Goal: Transaction & Acquisition: Purchase product/service

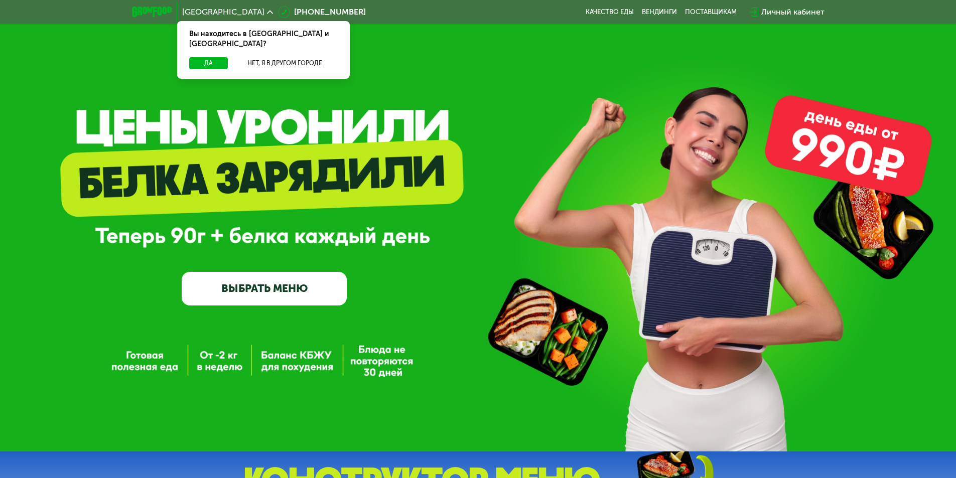
click at [259, 295] on link "ВЫБРАТЬ МЕНЮ" at bounding box center [264, 288] width 165 height 33
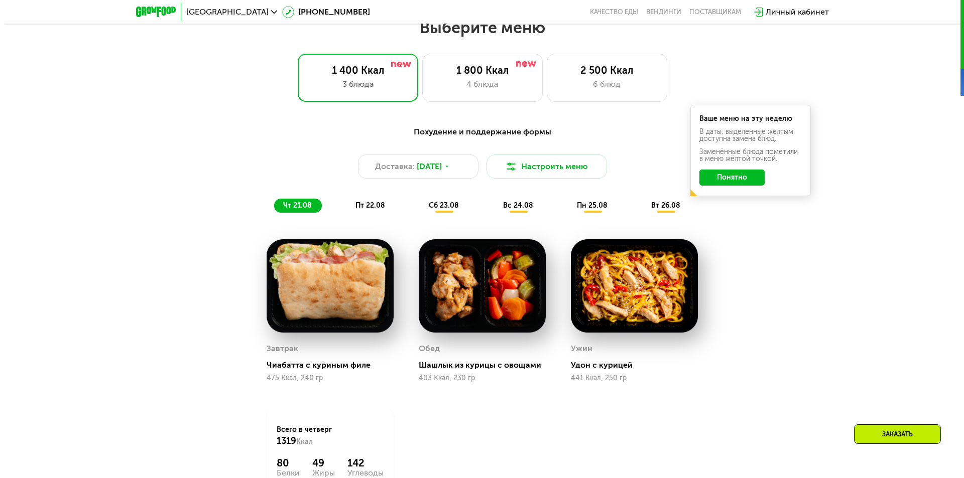
scroll to position [552, 0]
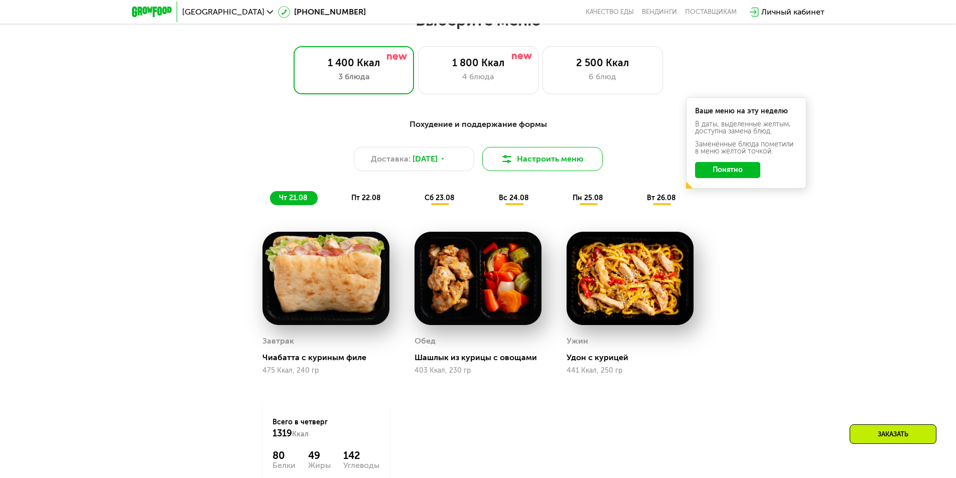
click at [552, 160] on button "Настроить меню" at bounding box center [542, 159] width 120 height 24
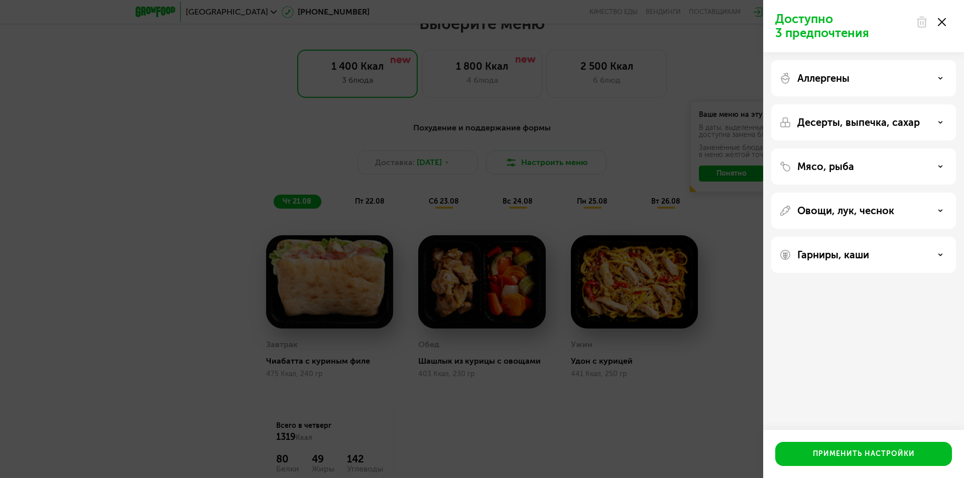
click at [939, 165] on icon at bounding box center [940, 166] width 5 height 5
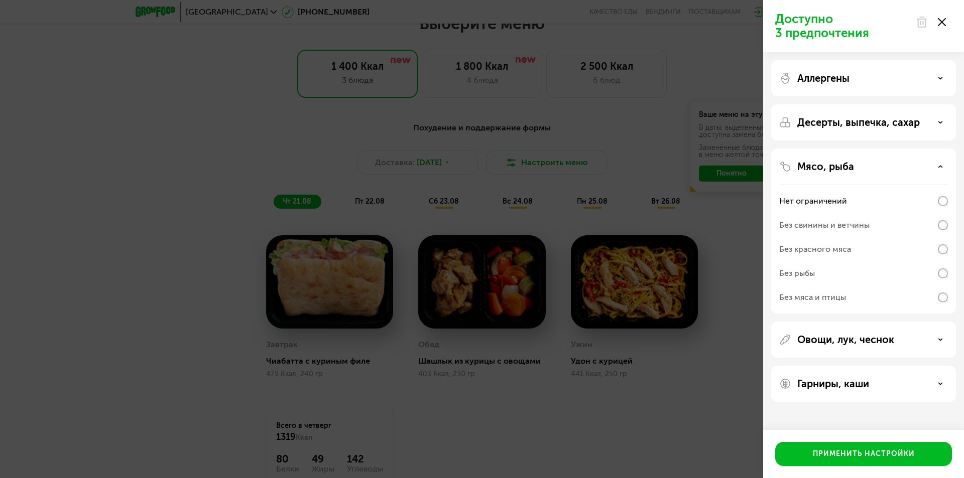
click at [937, 340] on div "Овощи, лук, чеснок" at bounding box center [863, 340] width 169 height 12
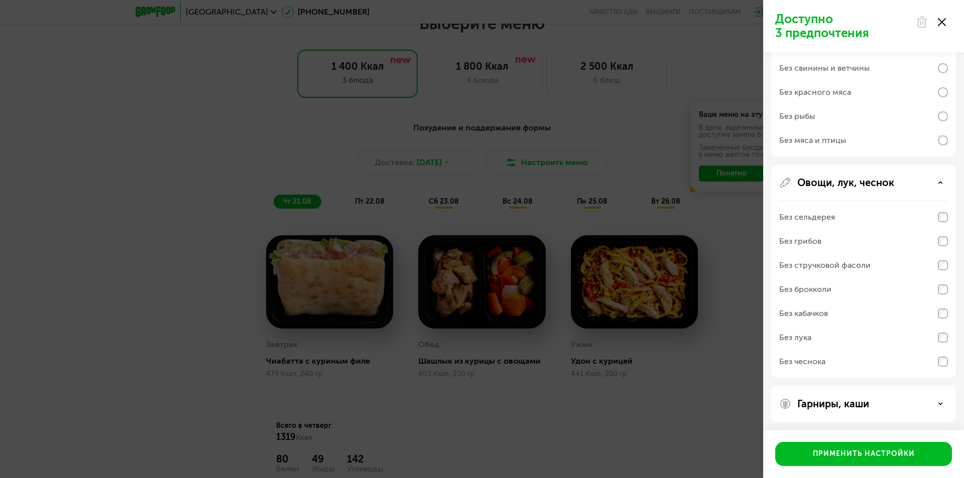
scroll to position [159, 0]
click at [939, 402] on use at bounding box center [941, 402] width 4 height 2
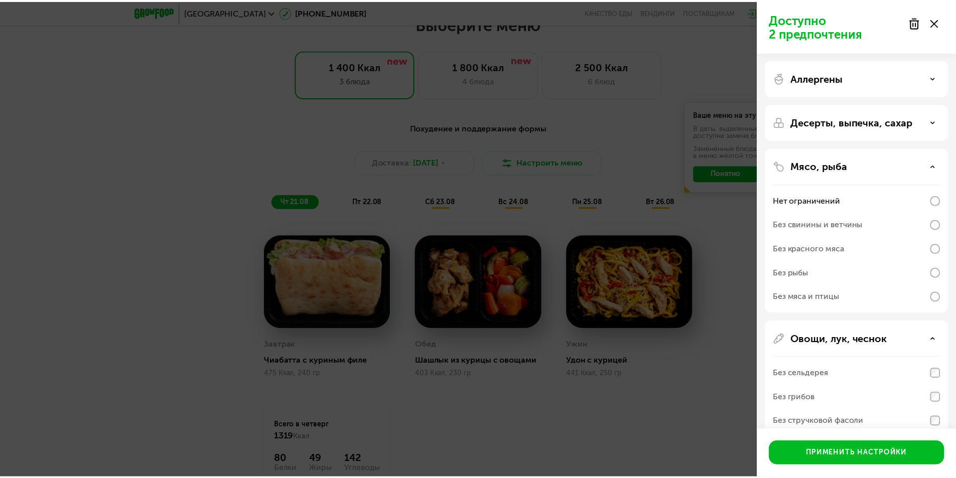
scroll to position [0, 0]
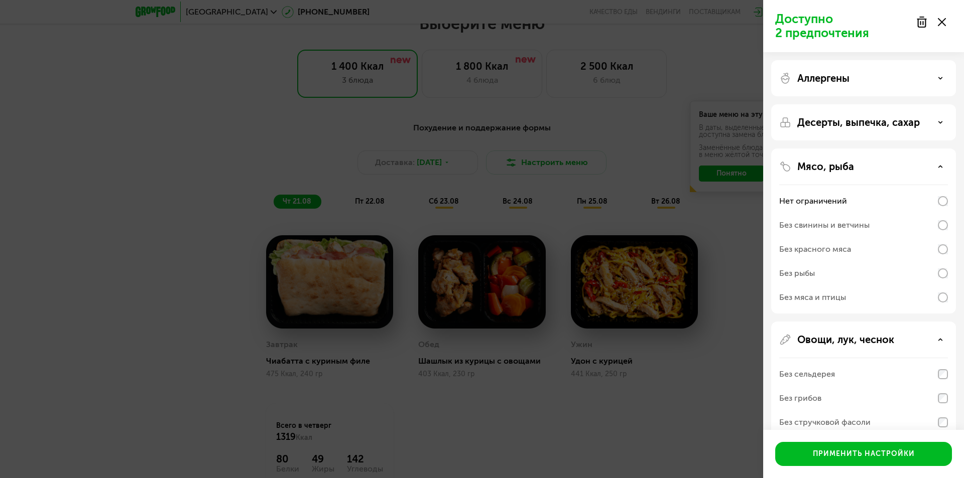
click at [937, 121] on div "Десерты, выпечка, сахар" at bounding box center [863, 122] width 169 height 12
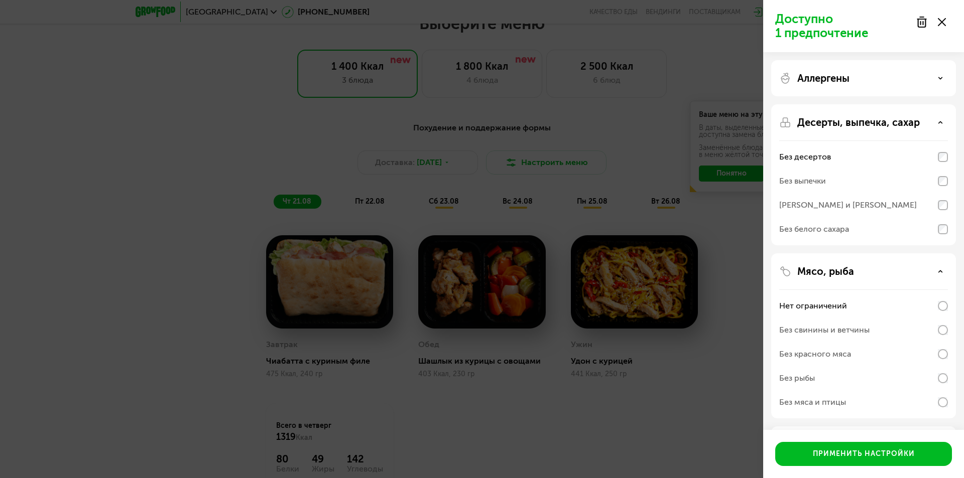
click at [940, 77] on icon at bounding box center [940, 78] width 5 height 5
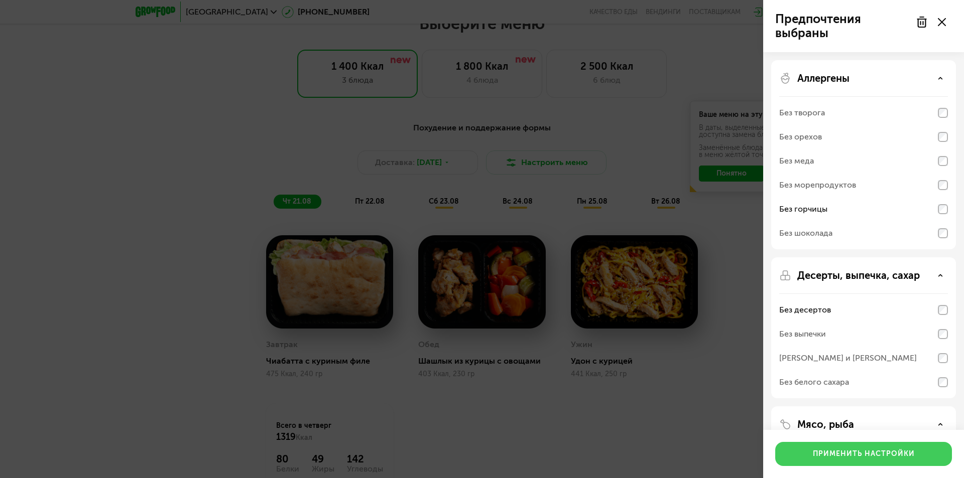
click at [868, 455] on div "Применить настройки" at bounding box center [864, 454] width 102 height 10
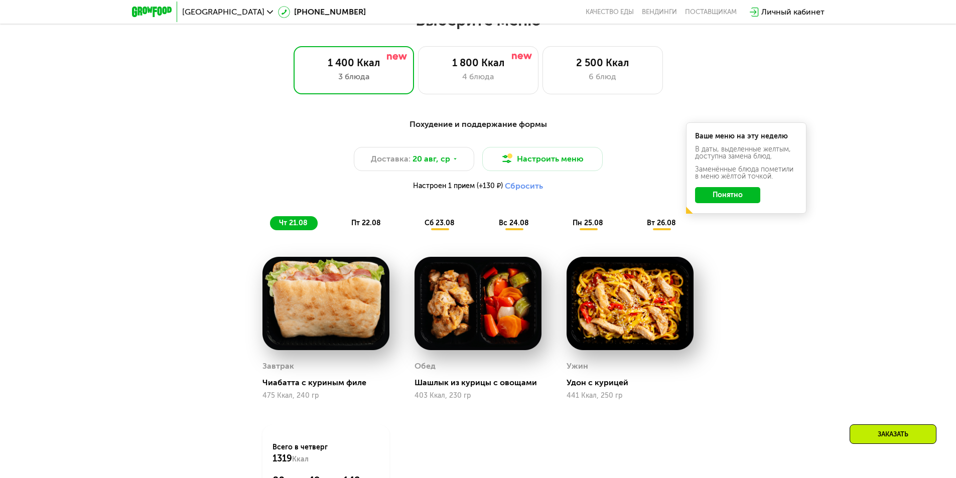
click at [737, 196] on button "Понятно" at bounding box center [727, 195] width 65 height 16
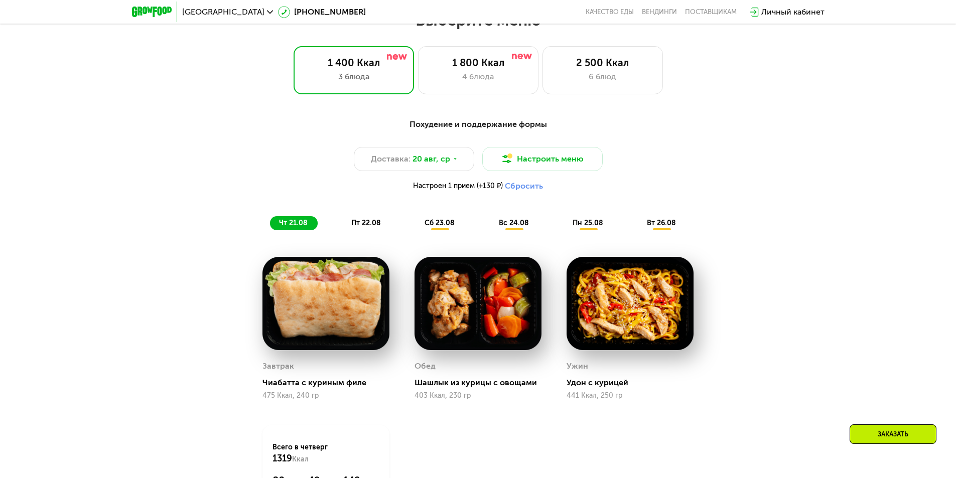
scroll to position [602, 0]
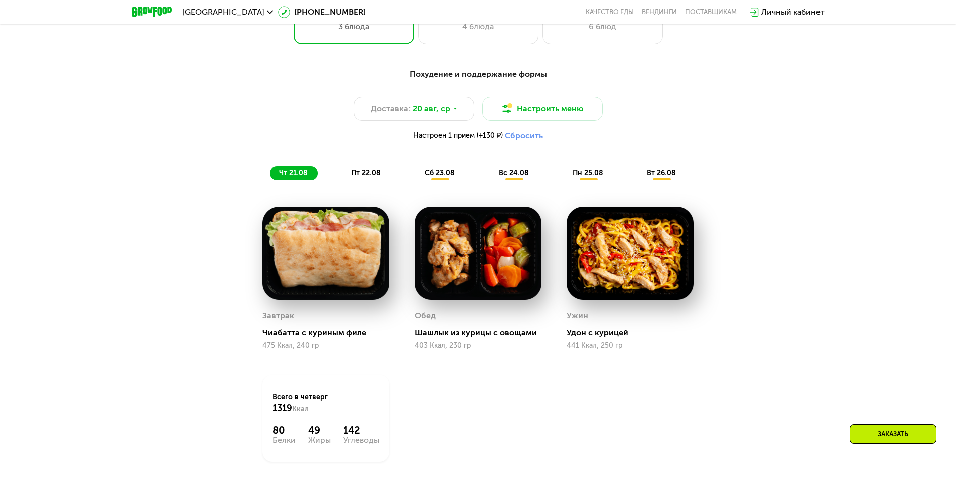
click at [361, 174] on span "пт 22.08" at bounding box center [366, 173] width 30 height 9
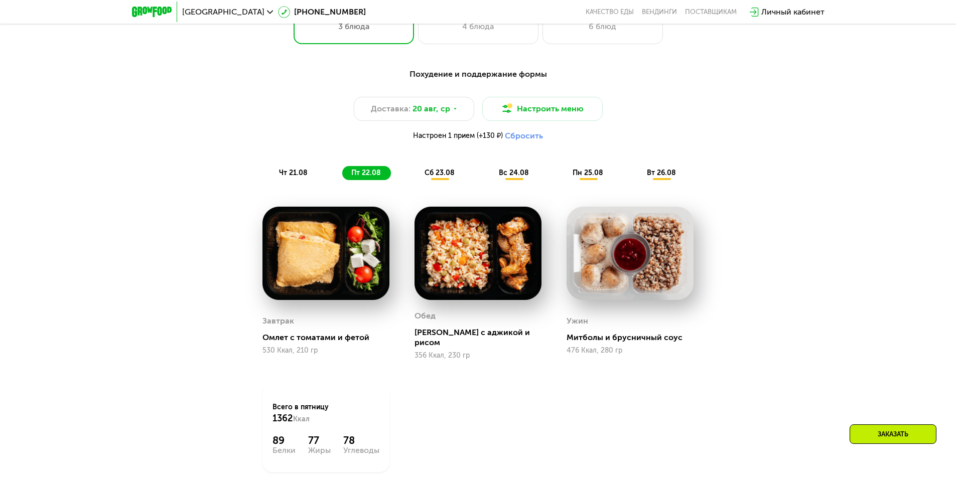
click at [439, 175] on span "сб 23.08" at bounding box center [440, 173] width 30 height 9
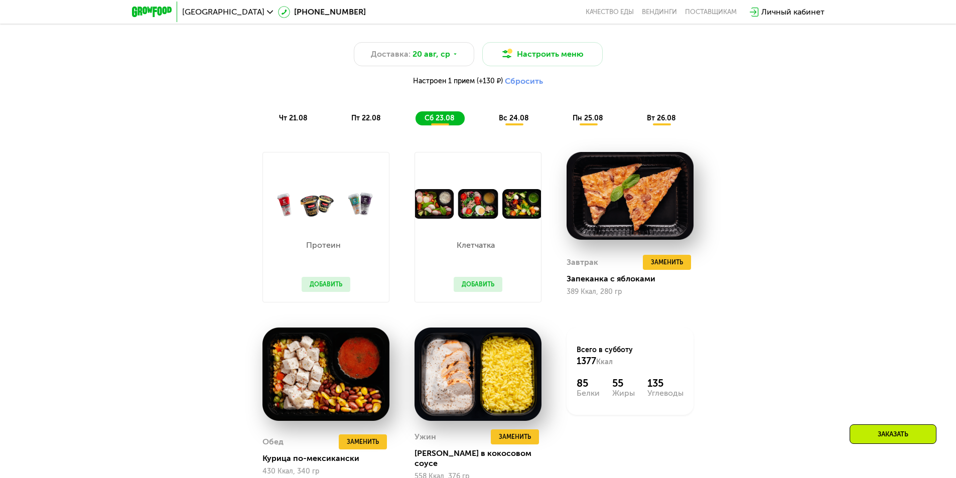
scroll to position [703, 0]
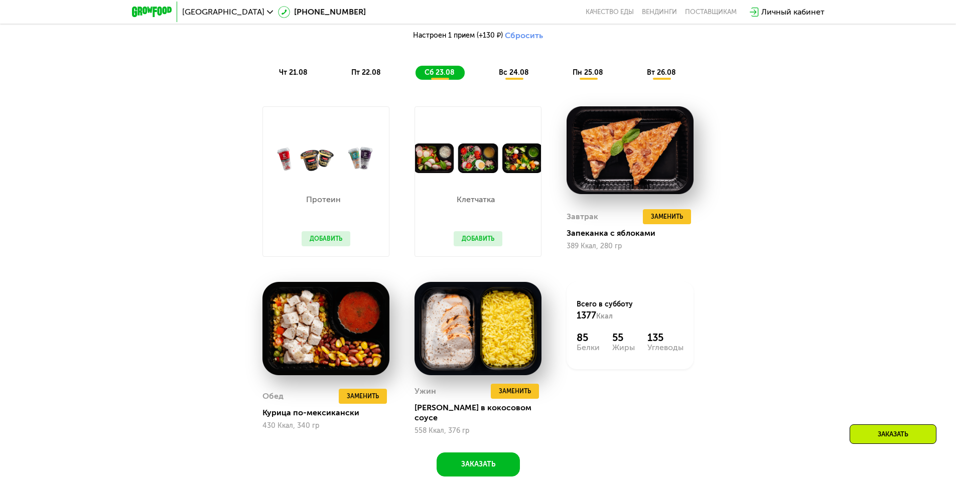
click at [322, 237] on button "Добавить" at bounding box center [326, 238] width 49 height 15
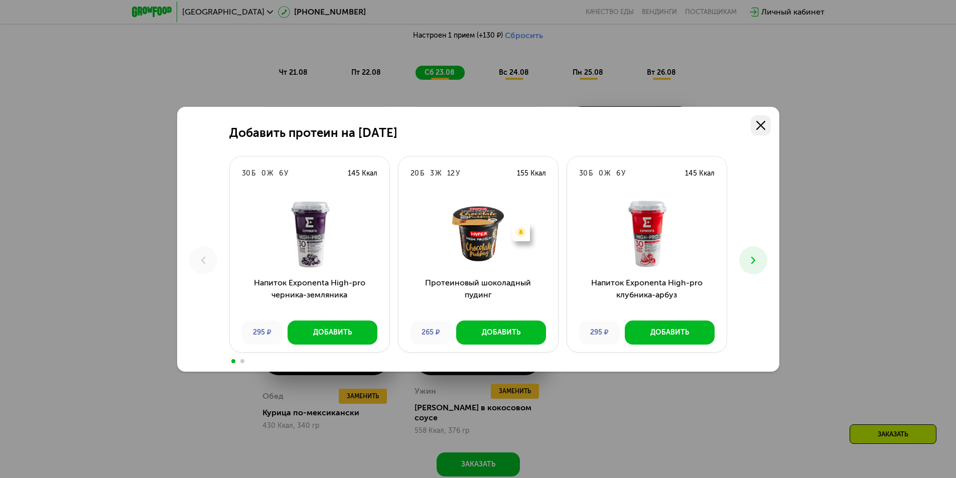
click at [764, 124] on icon at bounding box center [760, 125] width 9 height 9
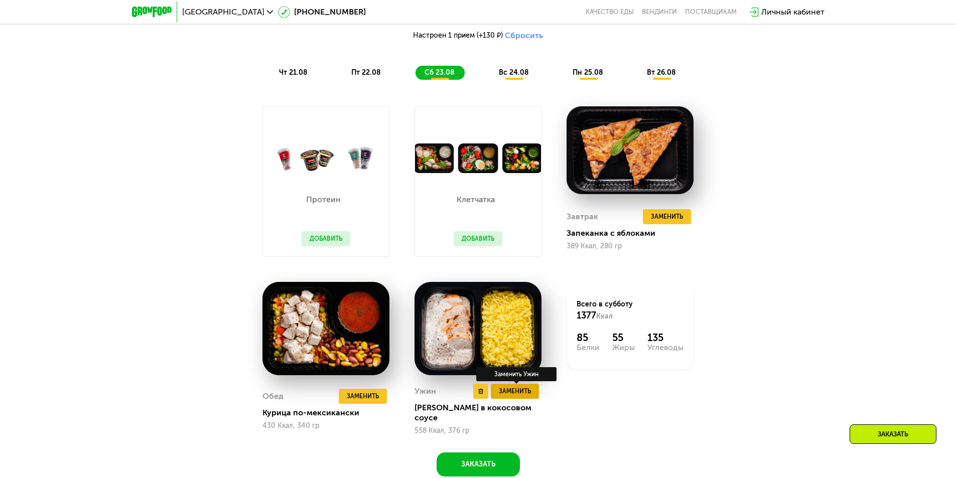
click at [515, 397] on span "Заменить" at bounding box center [515, 392] width 32 height 10
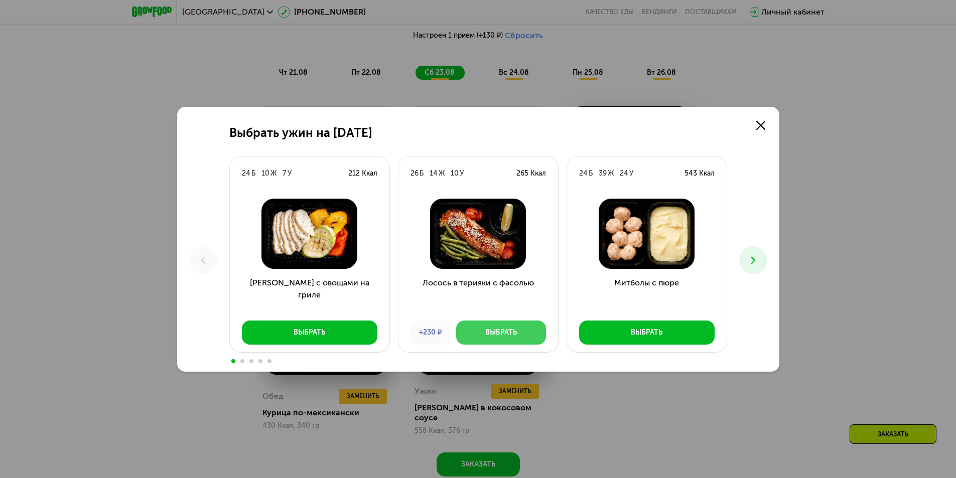
click at [500, 333] on div "Выбрать" at bounding box center [501, 333] width 32 height 10
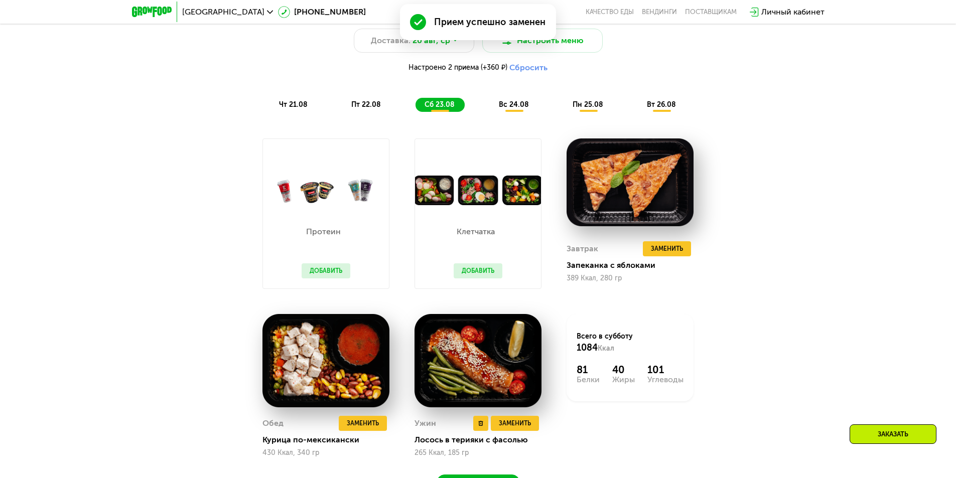
scroll to position [653, 0]
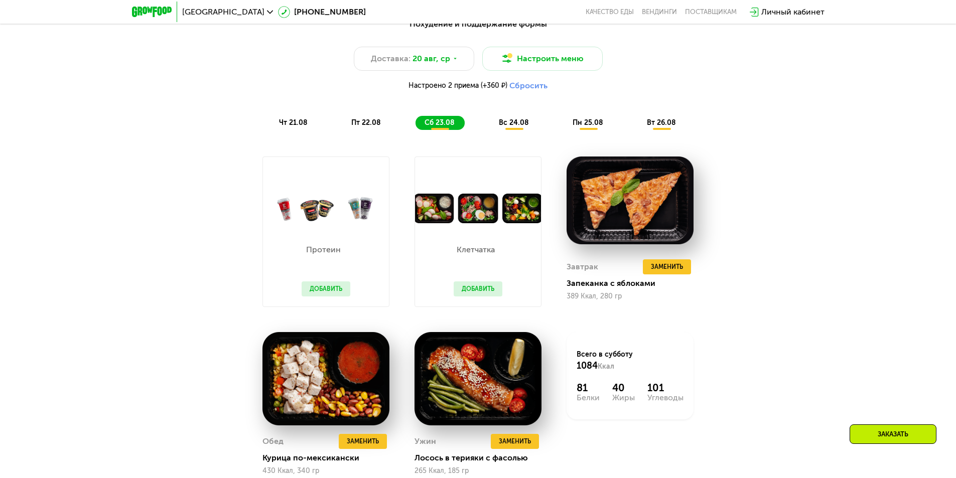
click at [518, 127] on span "вс 24.08" at bounding box center [514, 122] width 30 height 9
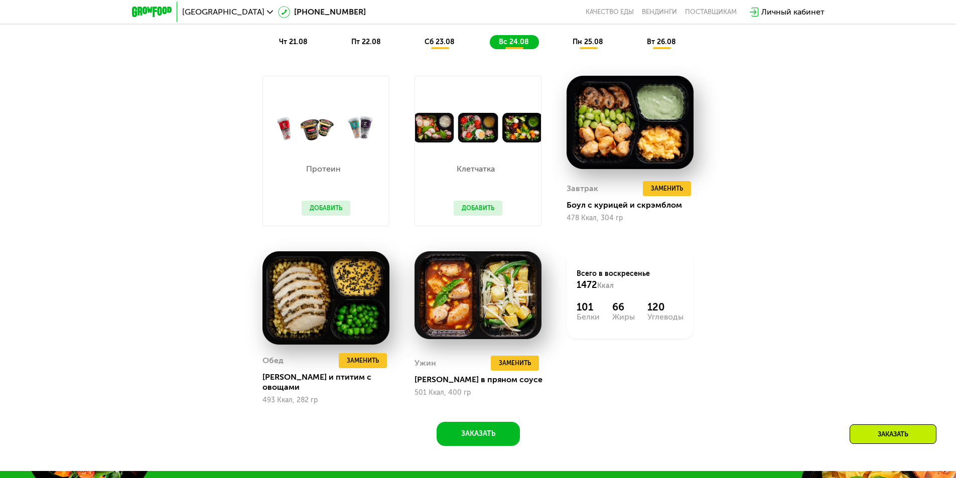
scroll to position [753, 0]
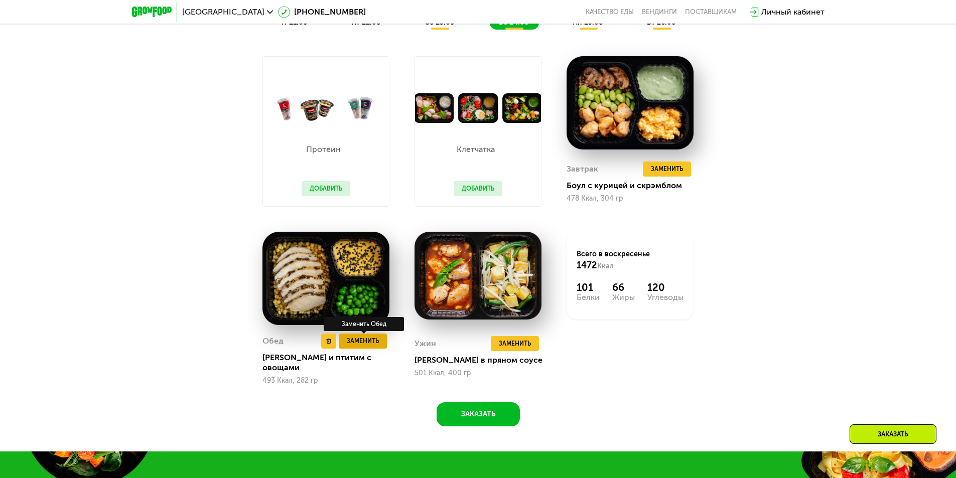
click at [348, 344] on span "Заменить" at bounding box center [363, 341] width 32 height 10
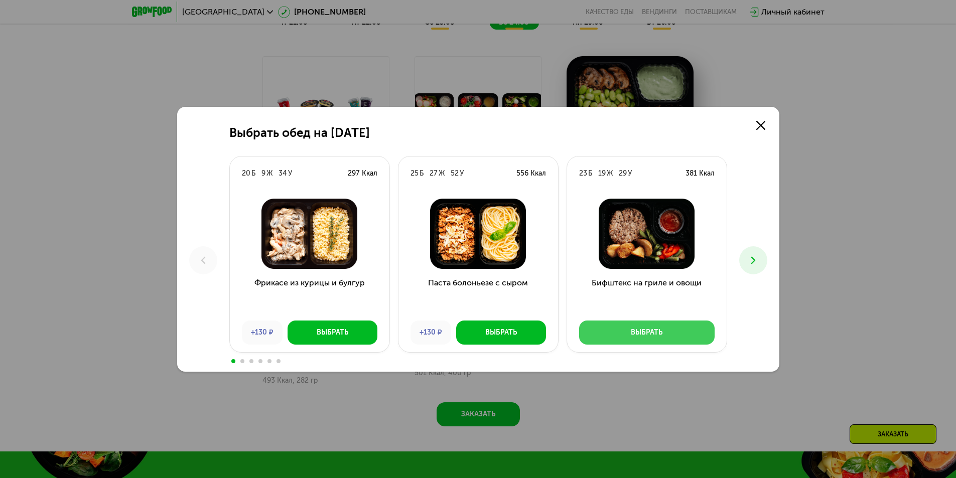
click at [646, 336] on div "Выбрать" at bounding box center [647, 333] width 32 height 10
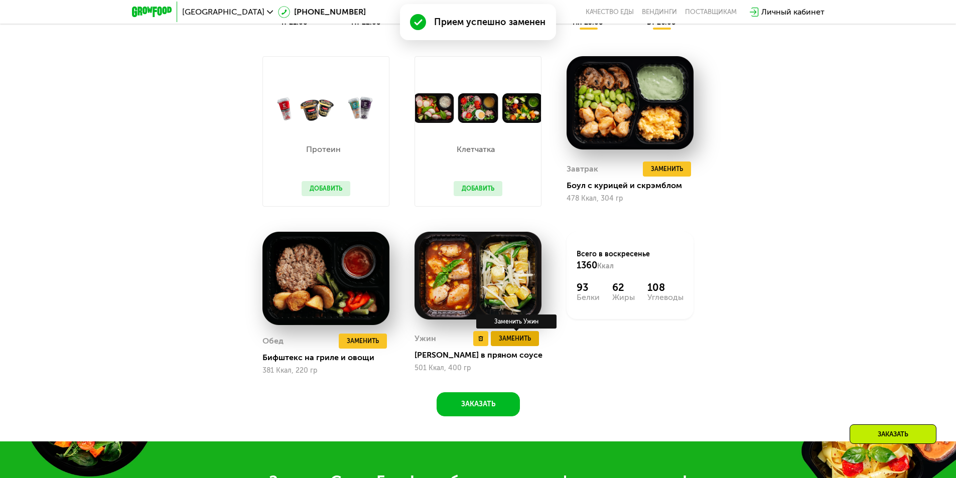
click at [525, 343] on span "Заменить" at bounding box center [515, 339] width 32 height 10
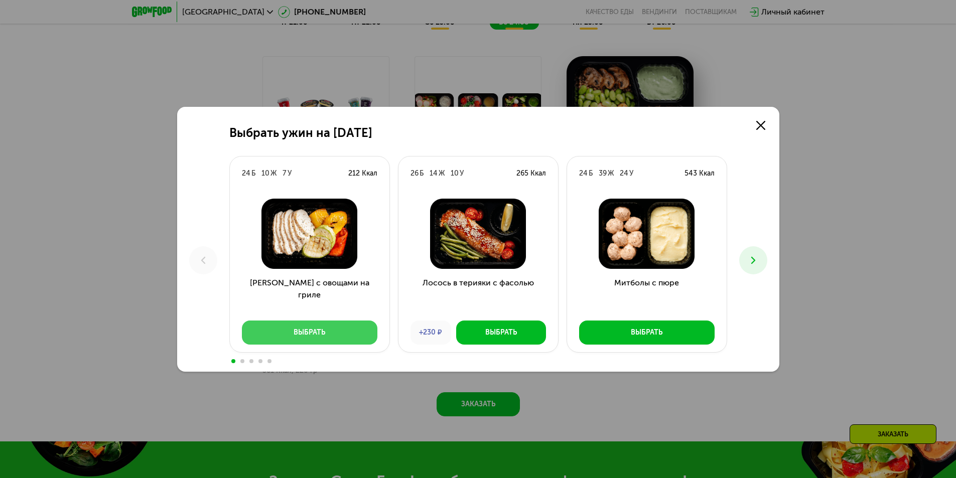
click at [319, 330] on div "Выбрать" at bounding box center [310, 333] width 32 height 10
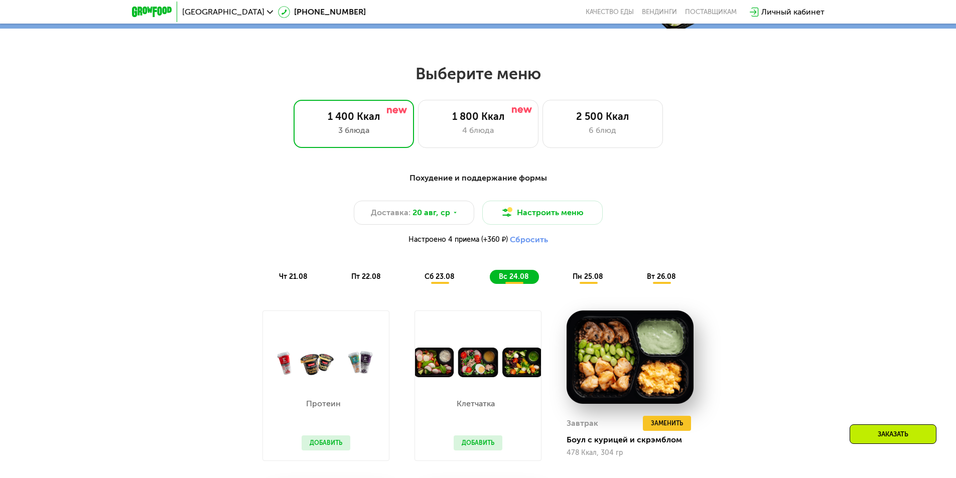
scroll to position [502, 0]
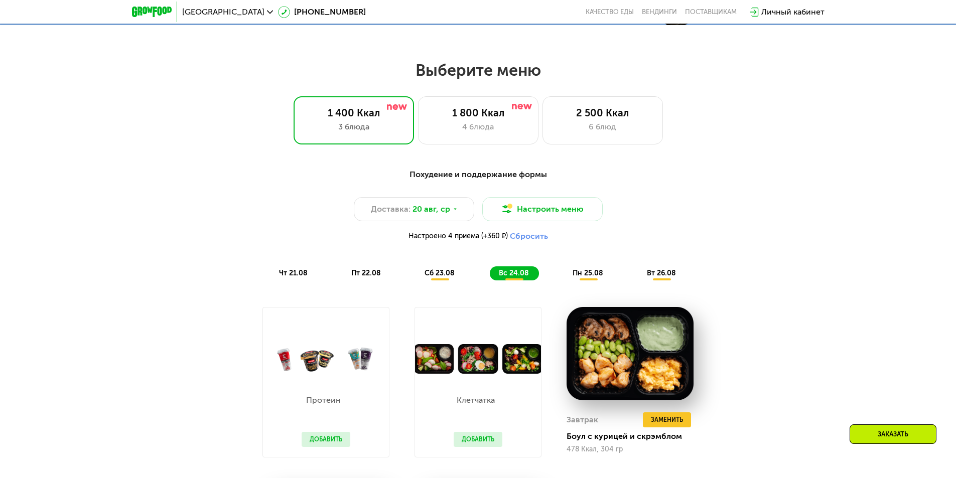
click at [583, 277] on span "пн 25.08" at bounding box center [588, 273] width 31 height 9
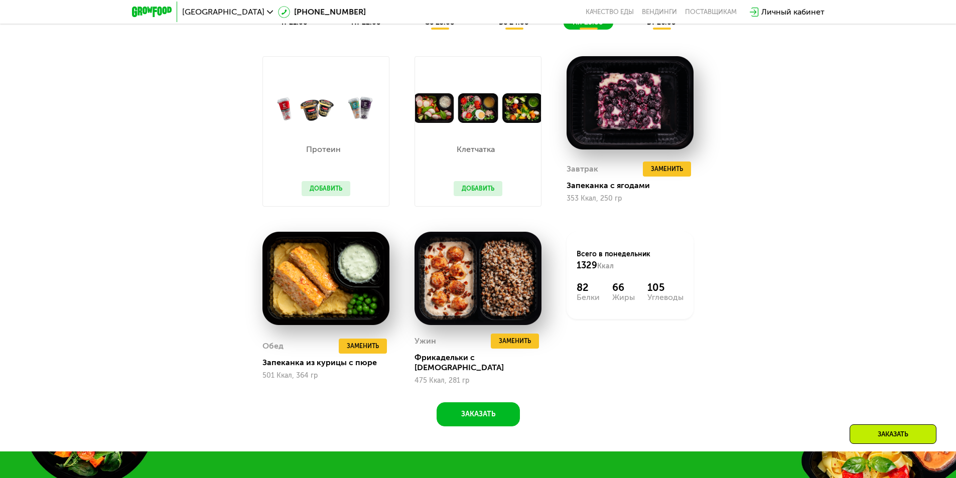
scroll to position [703, 0]
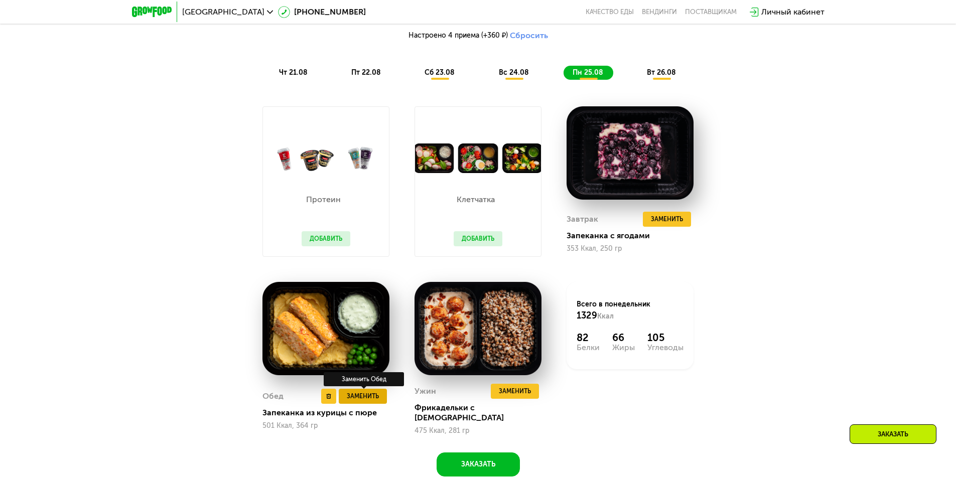
click at [361, 397] on span "Заменить" at bounding box center [363, 397] width 32 height 10
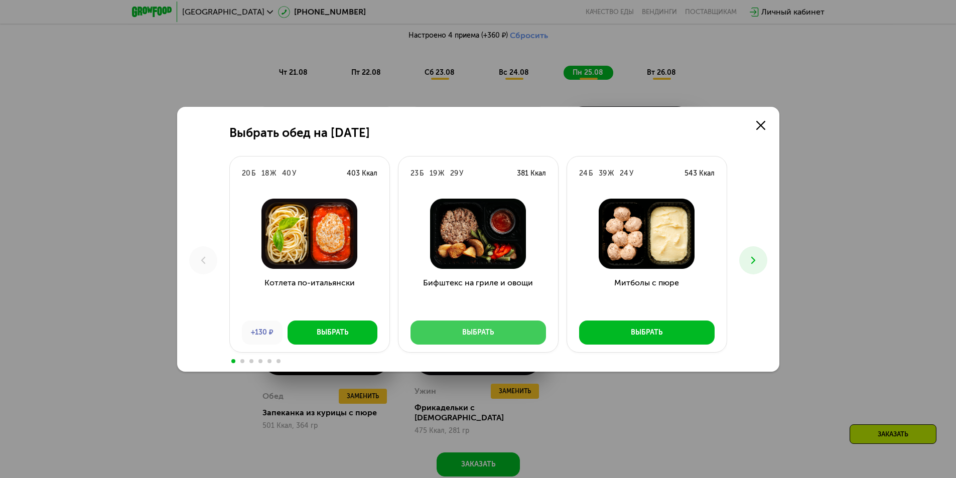
click at [484, 332] on div "Выбрать" at bounding box center [478, 333] width 32 height 10
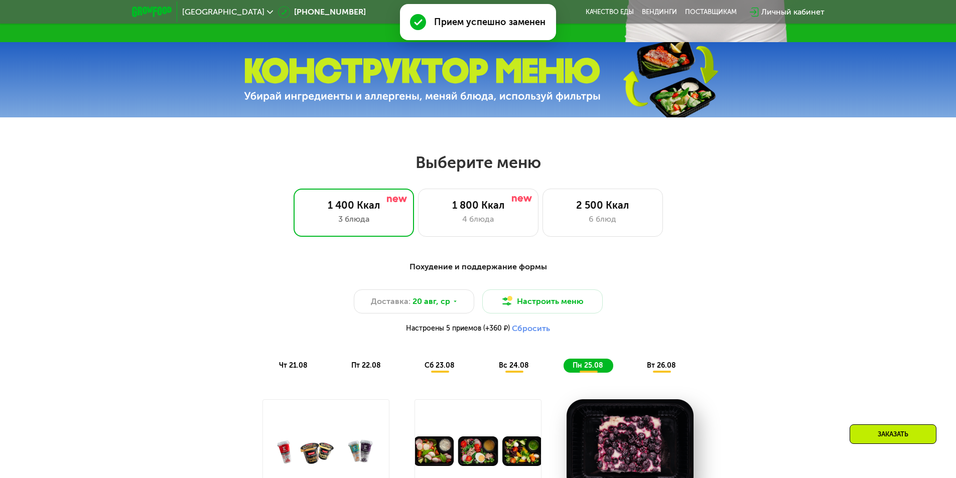
scroll to position [402, 0]
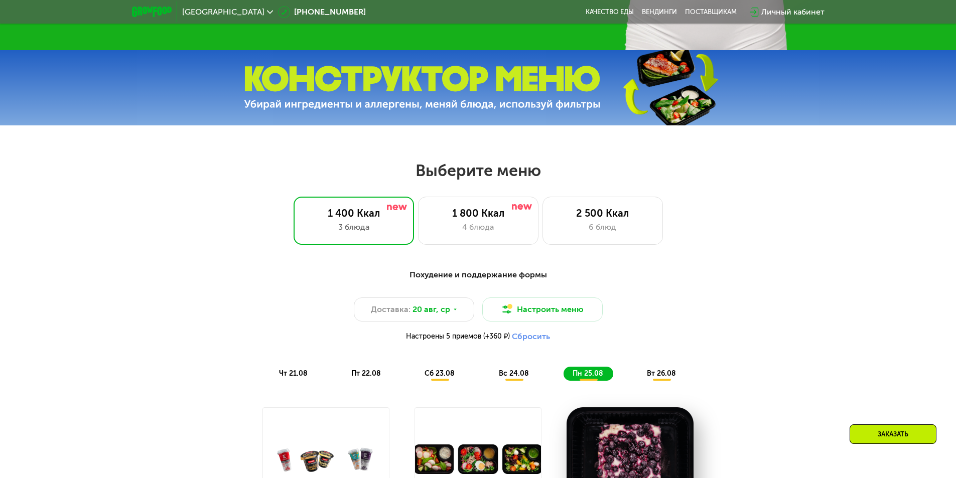
click at [659, 375] on span "вт 26.08" at bounding box center [661, 373] width 29 height 9
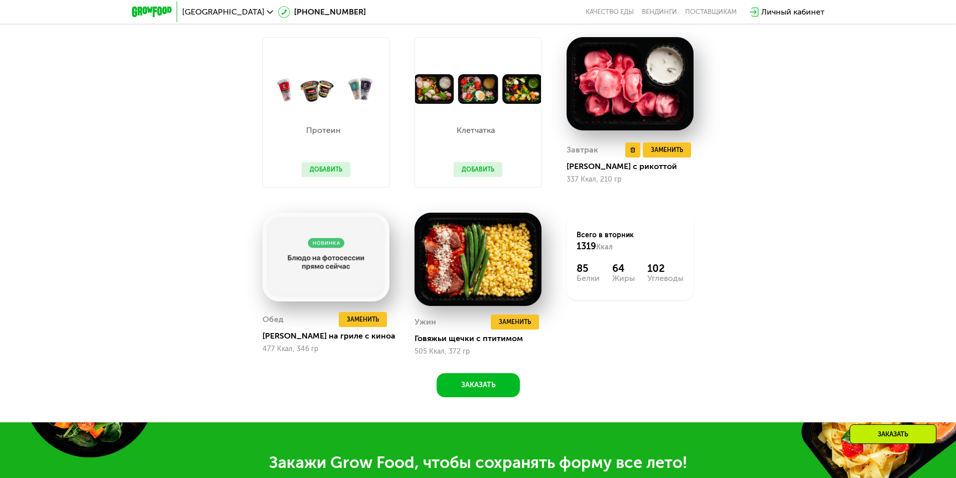
scroll to position [803, 0]
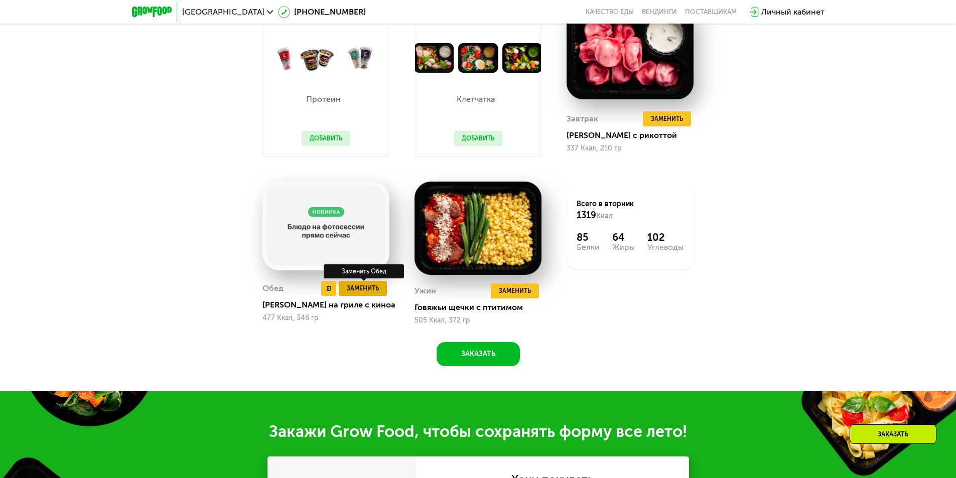
click at [358, 289] on span "Заменить" at bounding box center [363, 289] width 32 height 10
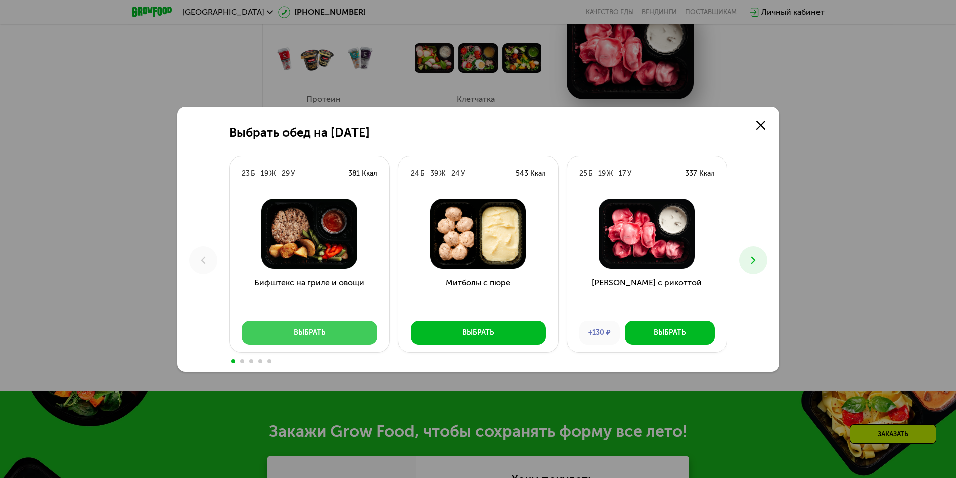
click at [352, 329] on button "Выбрать" at bounding box center [310, 333] width 136 height 24
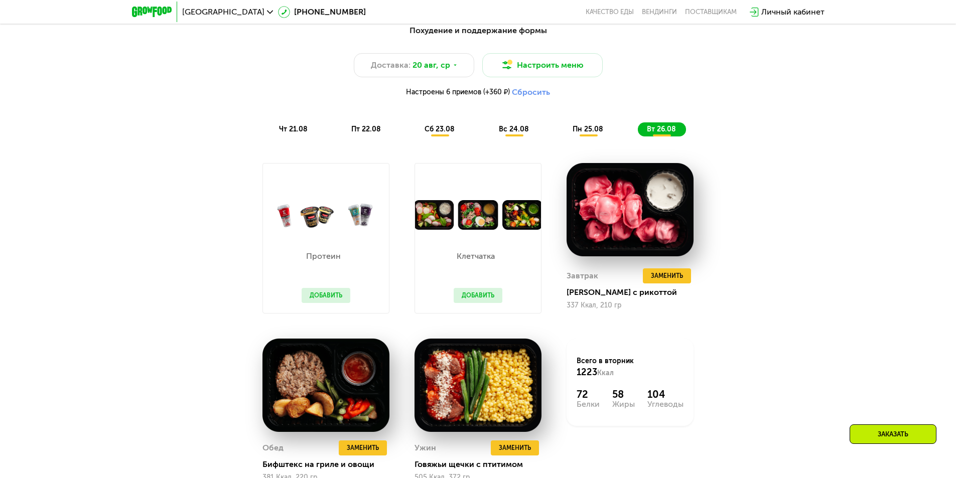
scroll to position [653, 0]
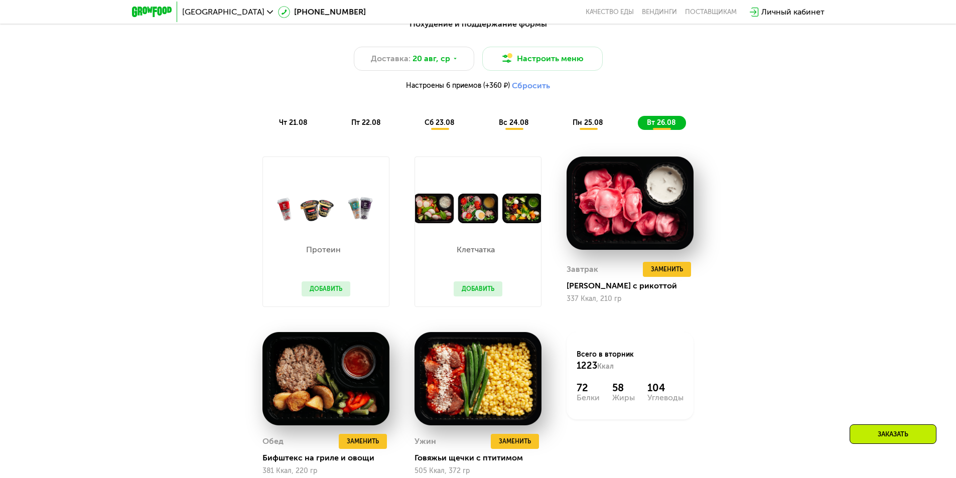
click at [485, 291] on button "Добавить" at bounding box center [478, 289] width 49 height 15
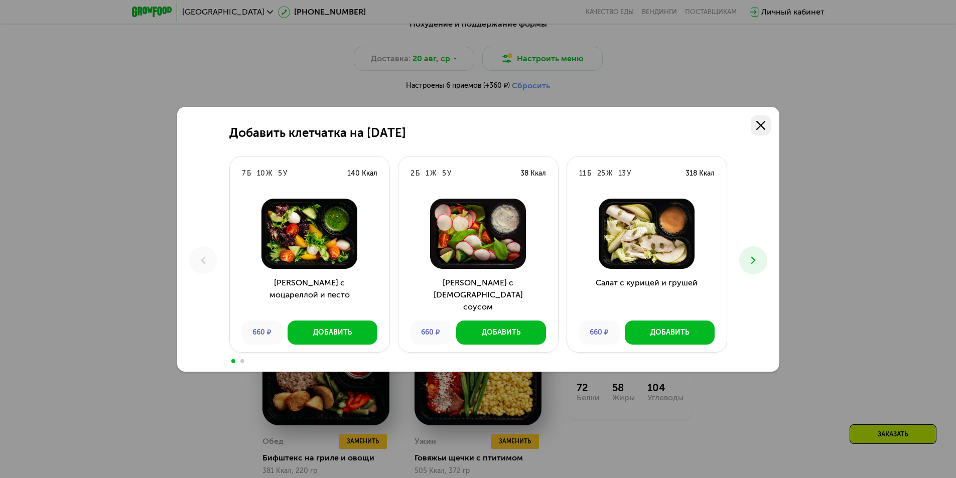
click at [758, 125] on icon at bounding box center [760, 125] width 9 height 9
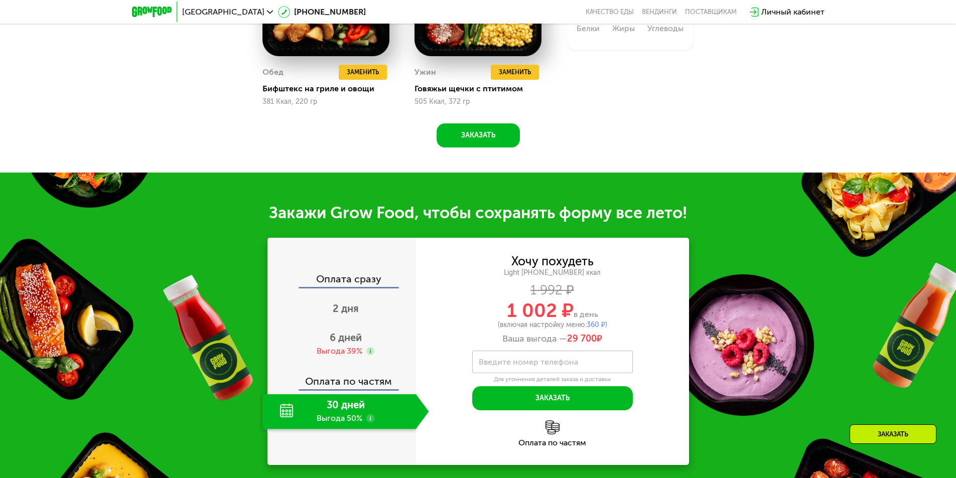
scroll to position [1104, 0]
